Goal: Task Accomplishment & Management: Manage account settings

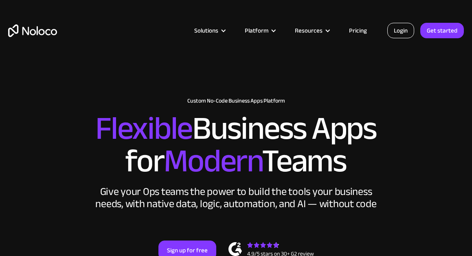
click at [400, 29] on link "Login" at bounding box center [400, 30] width 27 height 15
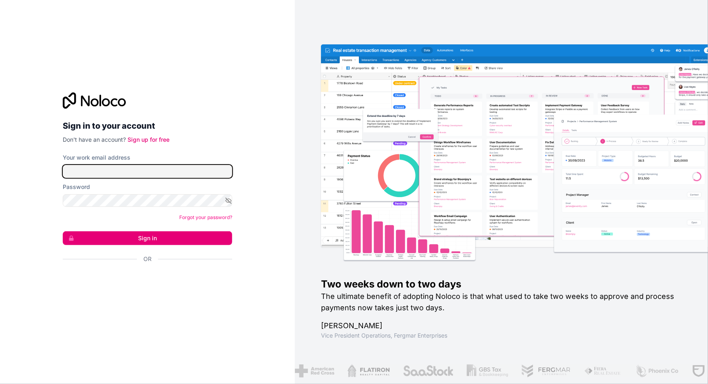
click at [134, 172] on input "Your work email address" at bounding box center [147, 171] width 169 height 13
type input "leonie@fomcap.com"
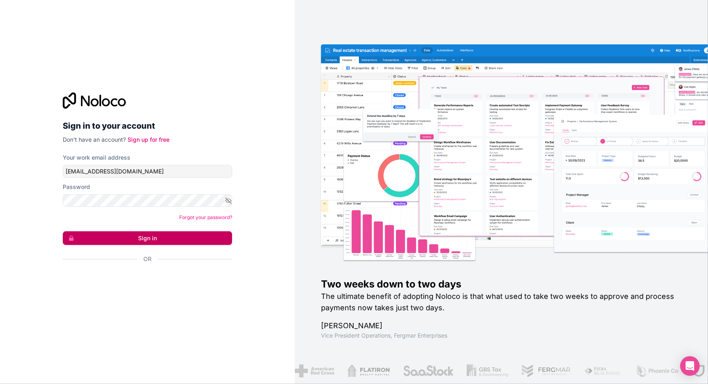
click at [117, 238] on button "Sign in" at bounding box center [147, 238] width 169 height 14
